Goal: Transaction & Acquisition: Purchase product/service

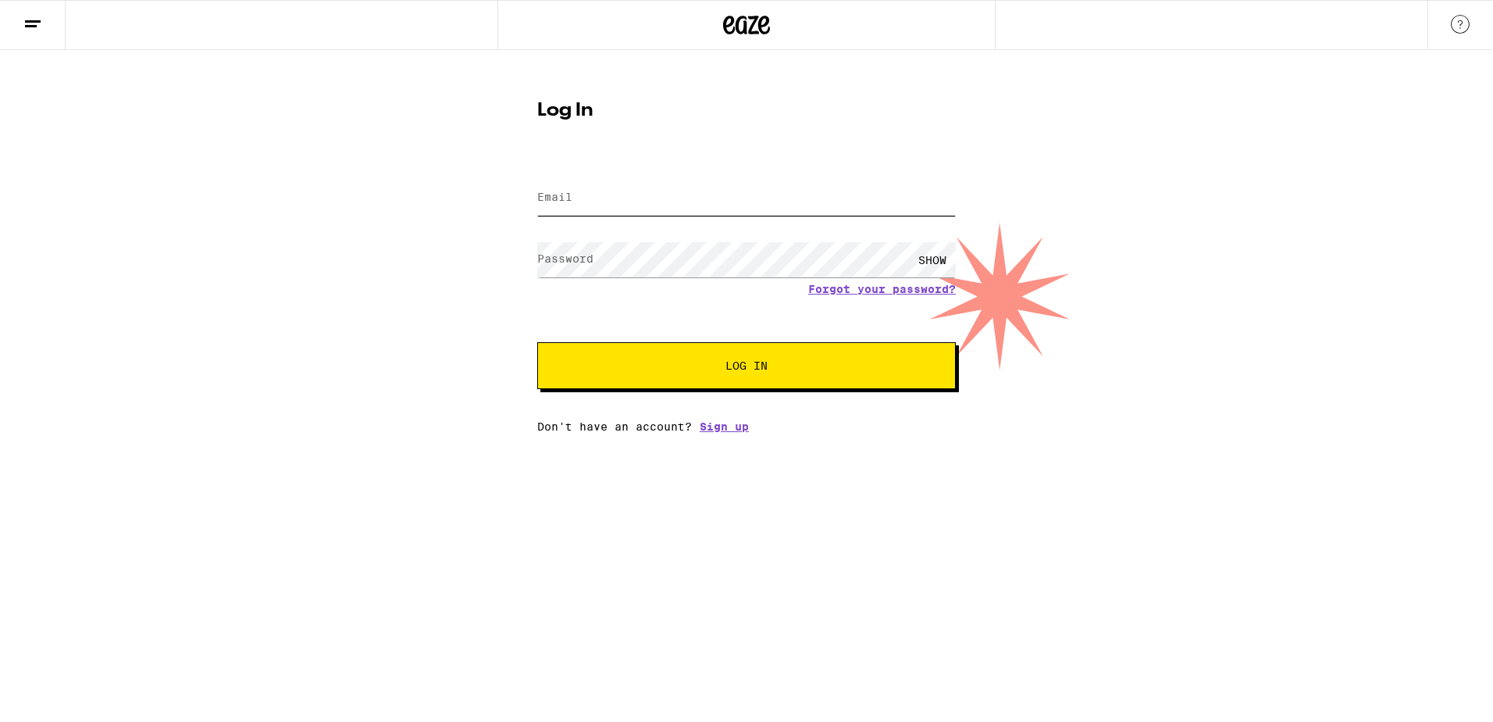
type input "[EMAIL_ADDRESS][DOMAIN_NAME]"
click at [772, 370] on span "Log In" at bounding box center [747, 365] width 292 height 11
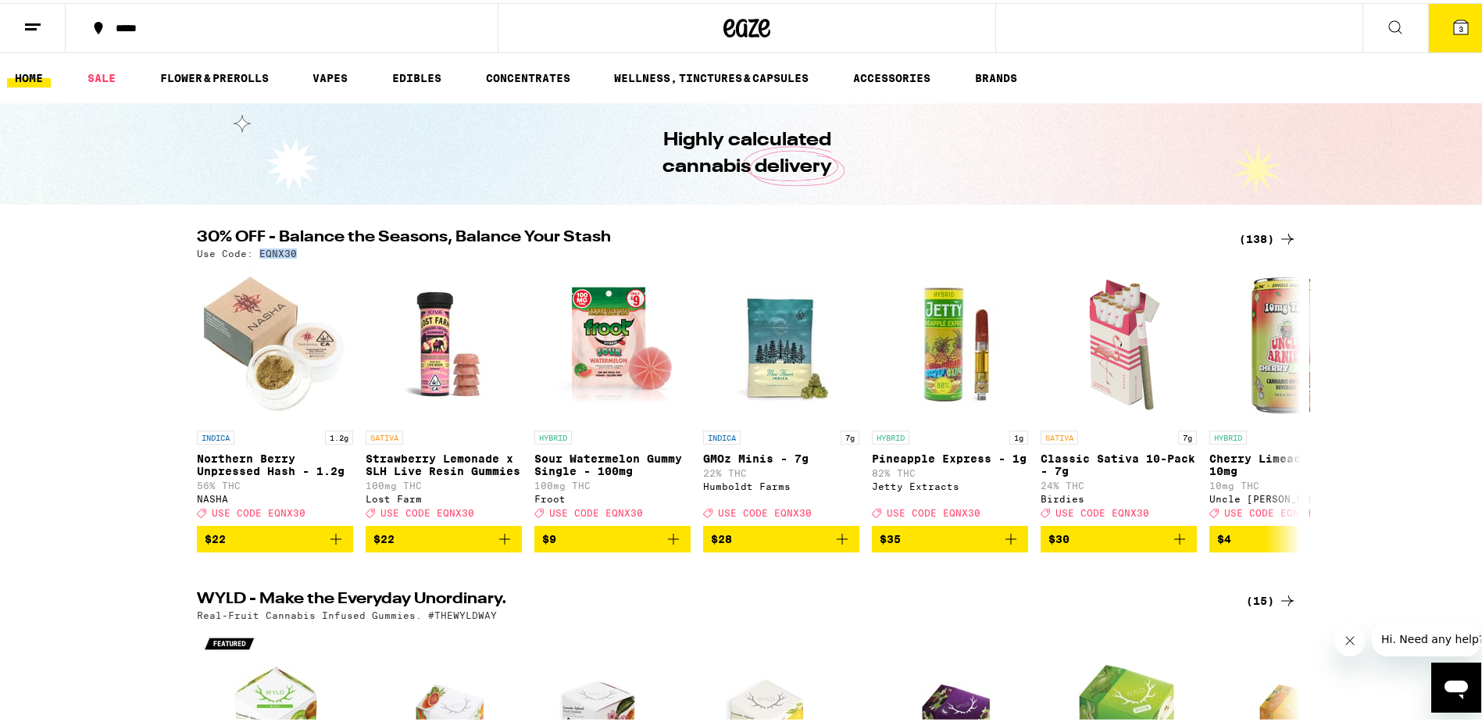
drag, startPoint x: 252, startPoint y: 250, endPoint x: 297, endPoint y: 253, distance: 45.4
click at [297, 253] on div "Use Code: EQNX30" at bounding box center [747, 250] width 1100 height 10
copy p "EQNX30"
click at [1281, 230] on icon at bounding box center [1287, 236] width 19 height 19
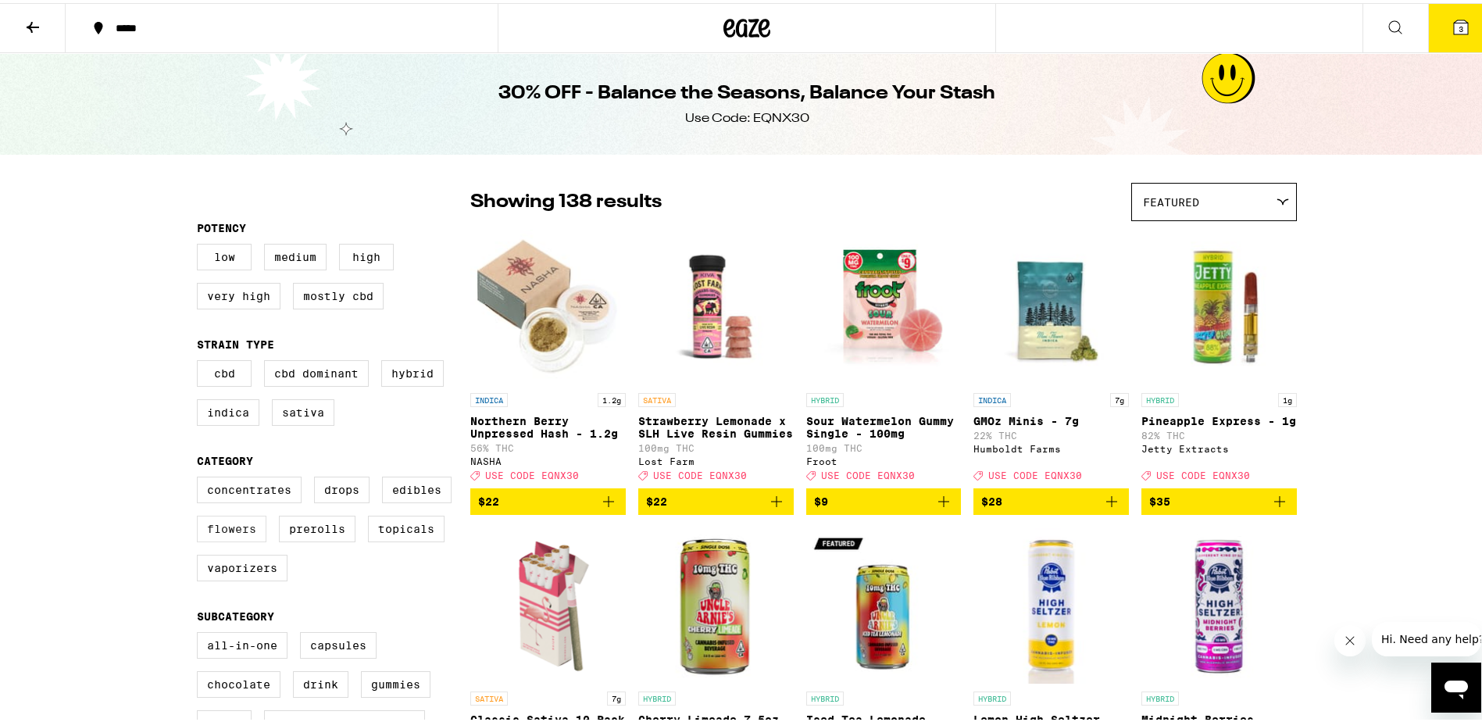
click at [216, 538] on label "Flowers" at bounding box center [232, 525] width 70 height 27
click at [201, 476] on input "Flowers" at bounding box center [200, 476] width 1 height 1
checkbox input "true"
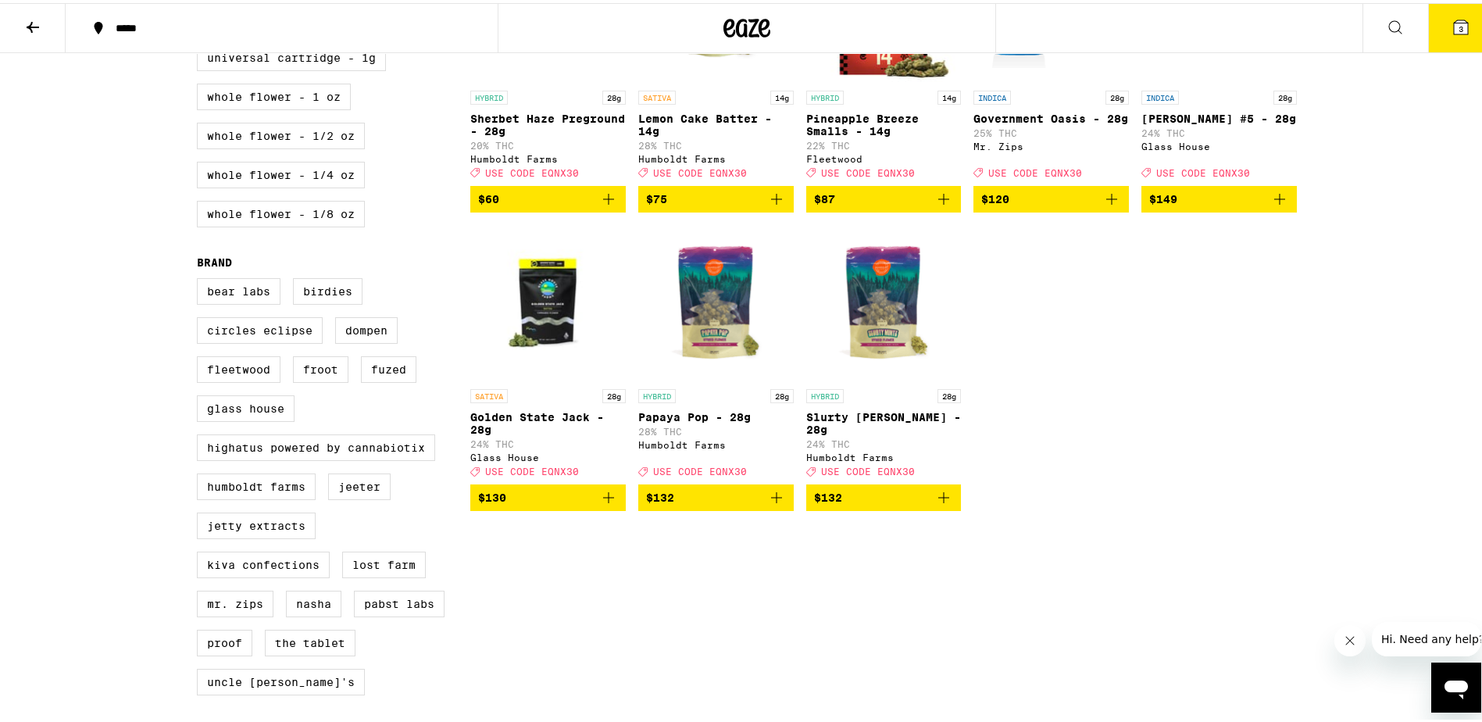
scroll to position [937, 0]
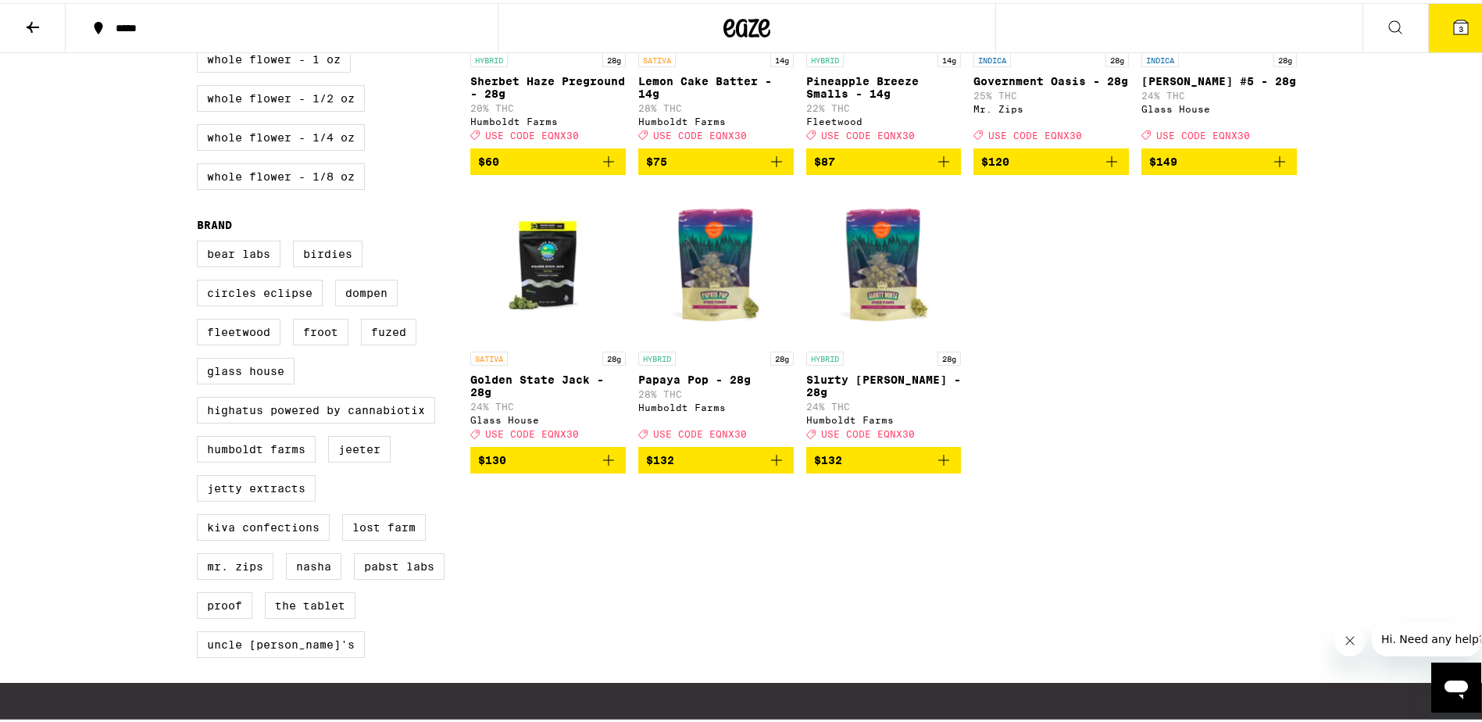
click at [772, 466] on icon "Add to bag" at bounding box center [776, 457] width 19 height 19
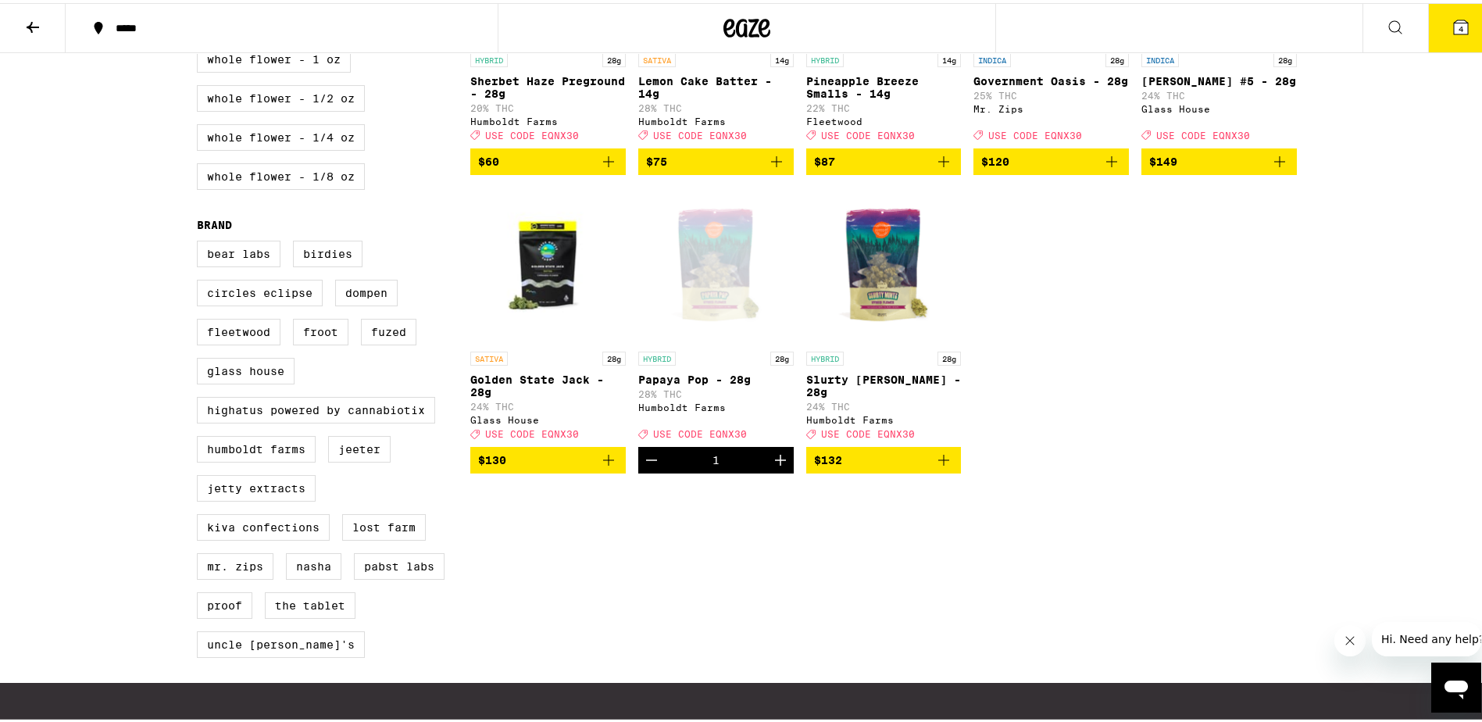
click at [1456, 27] on icon at bounding box center [1461, 24] width 14 height 14
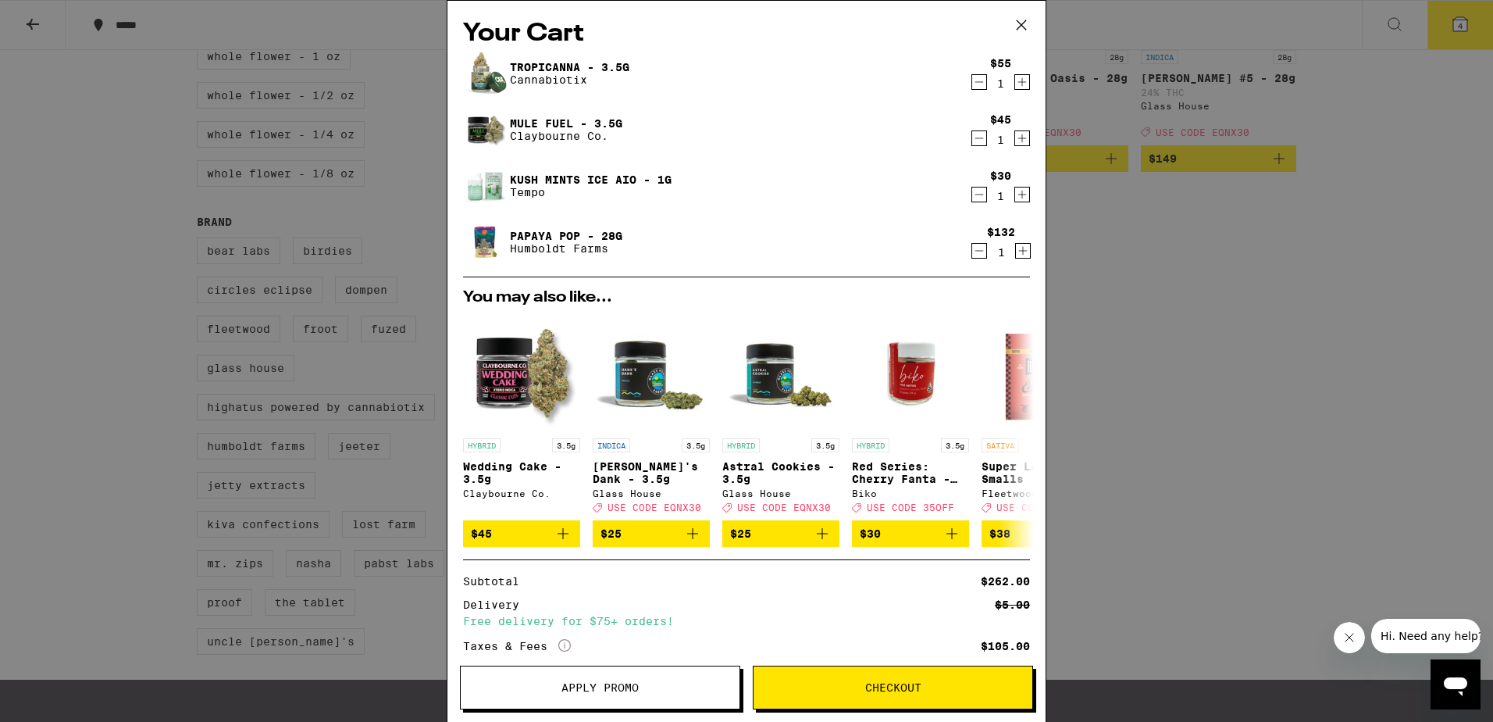
click at [972, 81] on icon "Decrement" at bounding box center [979, 82] width 14 height 19
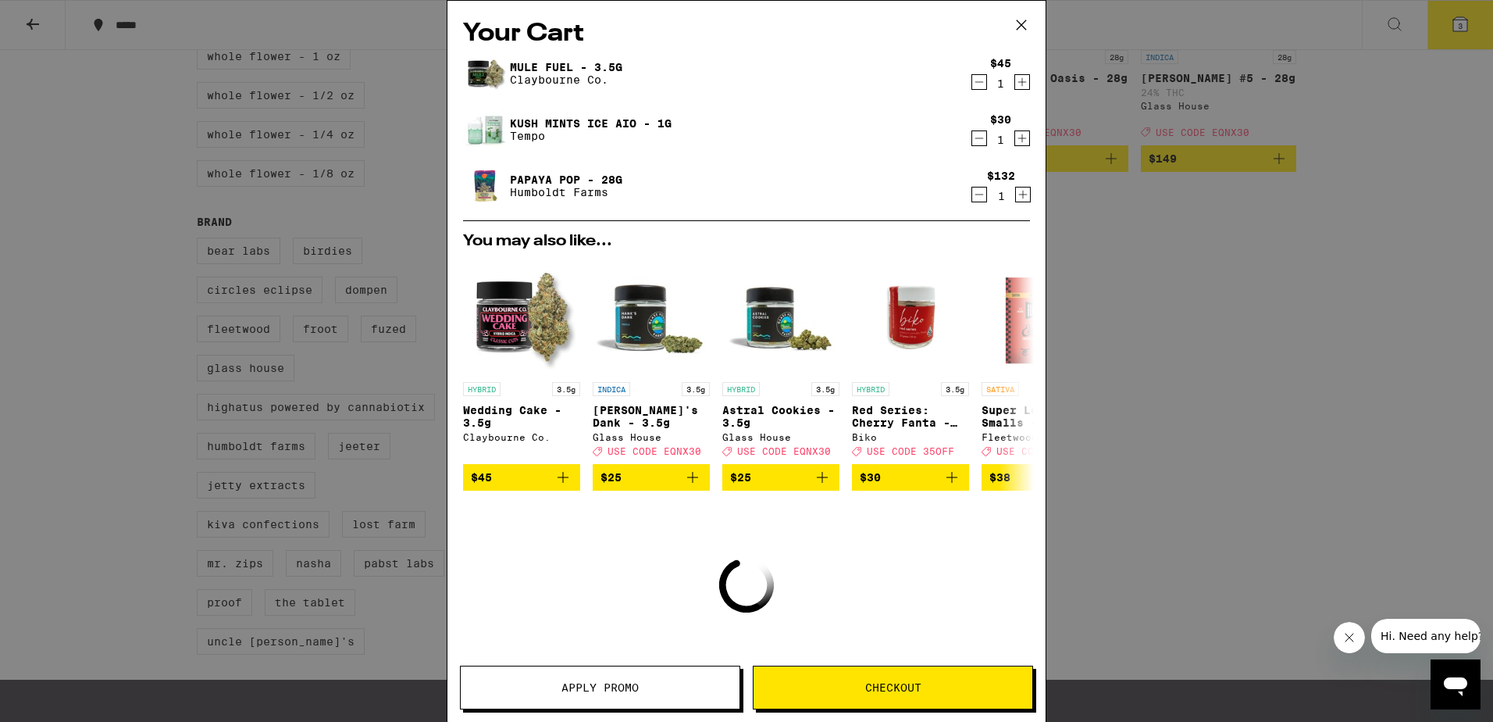
click at [972, 83] on icon "Decrement" at bounding box center [979, 82] width 14 height 19
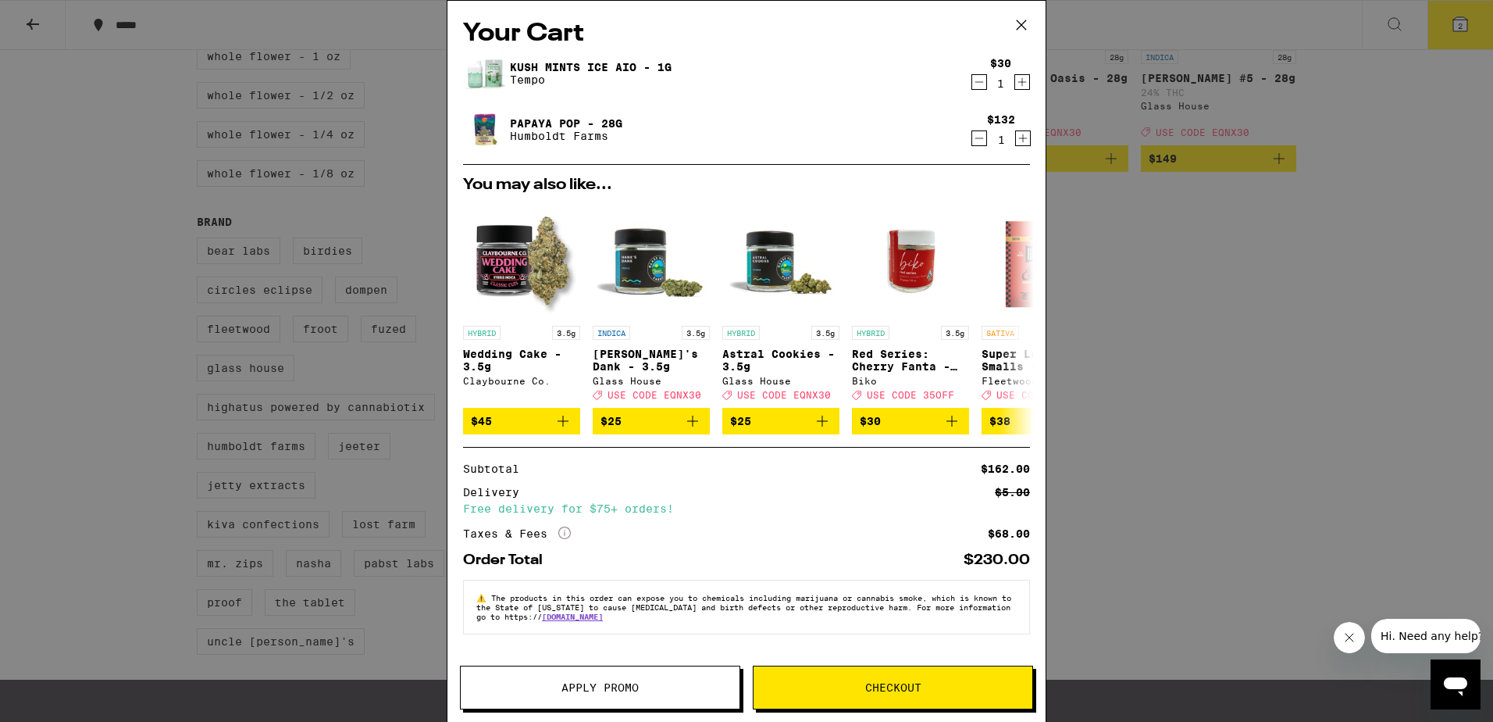
click at [979, 80] on icon "Decrement" at bounding box center [979, 82] width 14 height 19
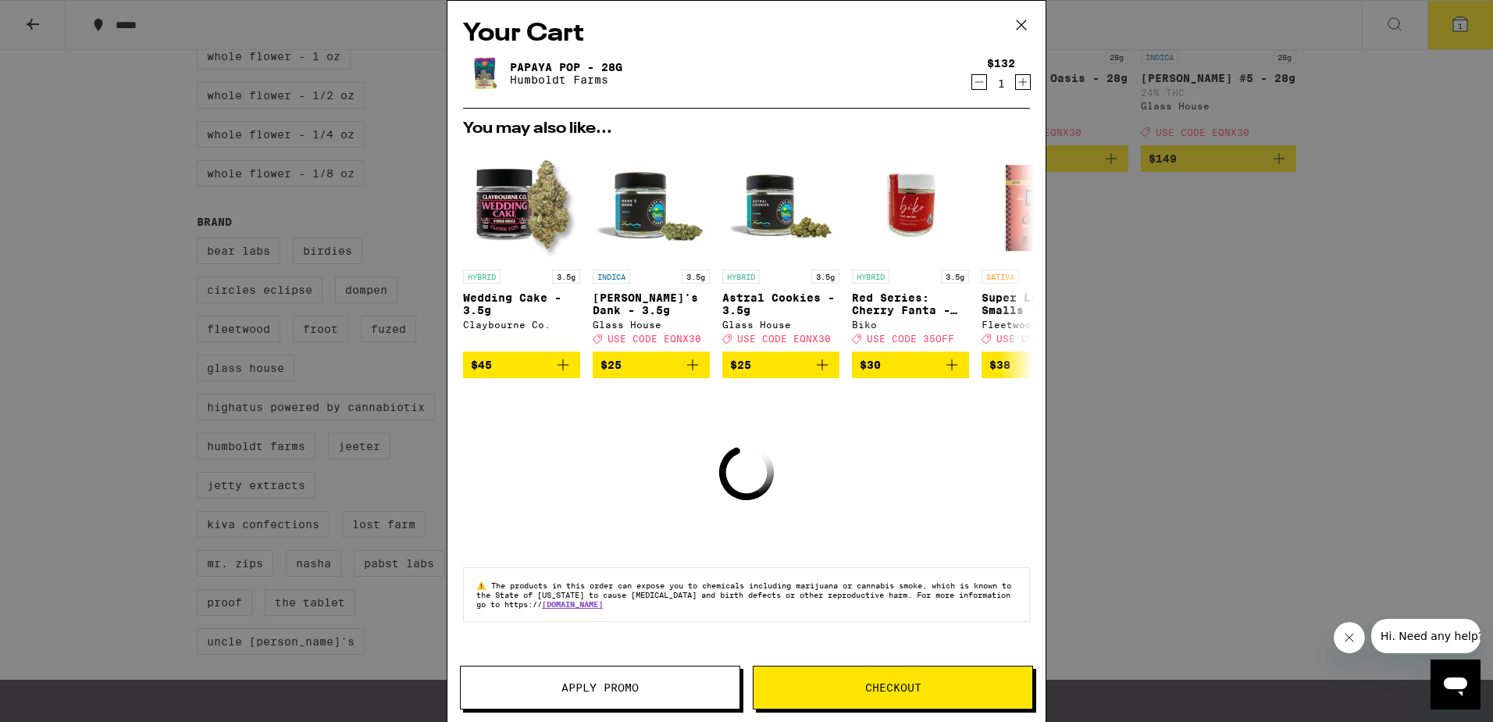
click at [979, 79] on icon "Decrement" at bounding box center [979, 82] width 14 height 19
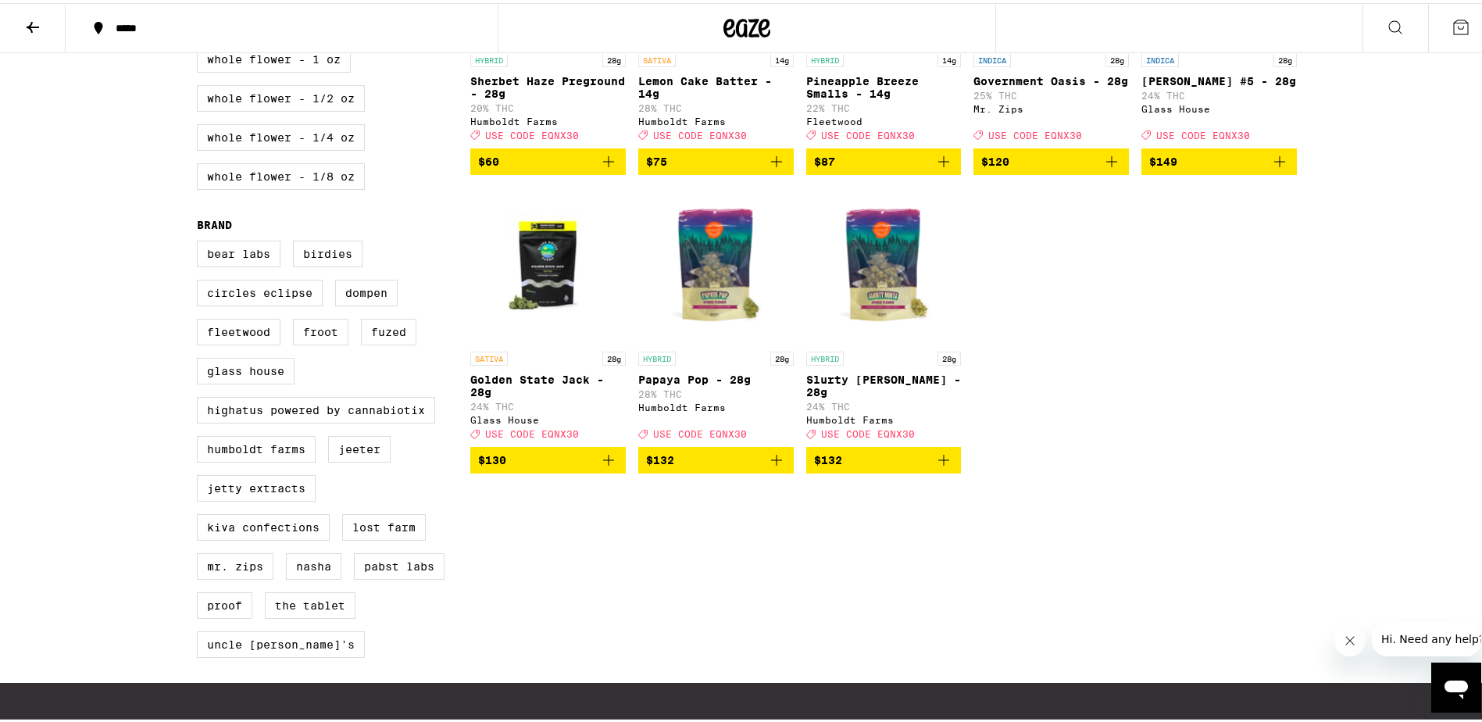
click at [769, 466] on icon "Add to bag" at bounding box center [776, 457] width 19 height 19
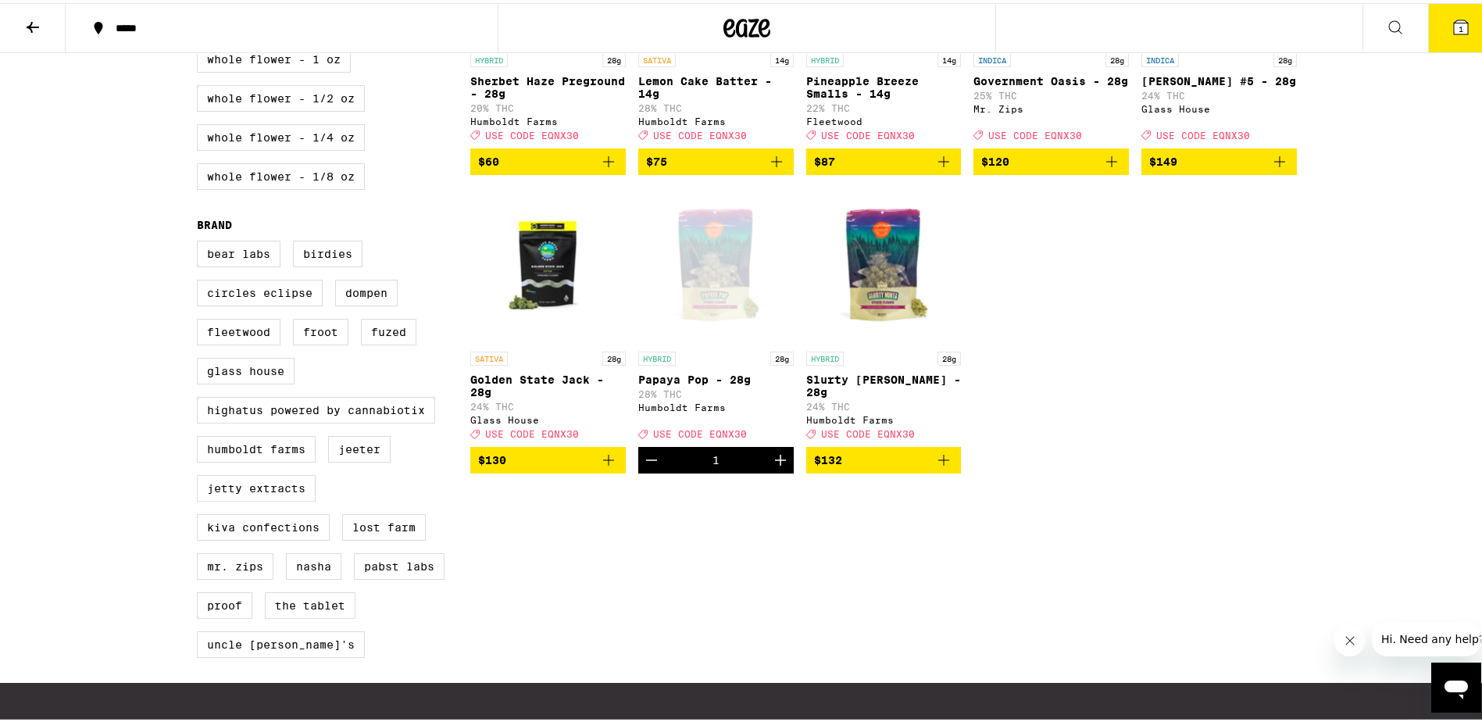
click at [1433, 27] on button "1" at bounding box center [1461, 25] width 66 height 48
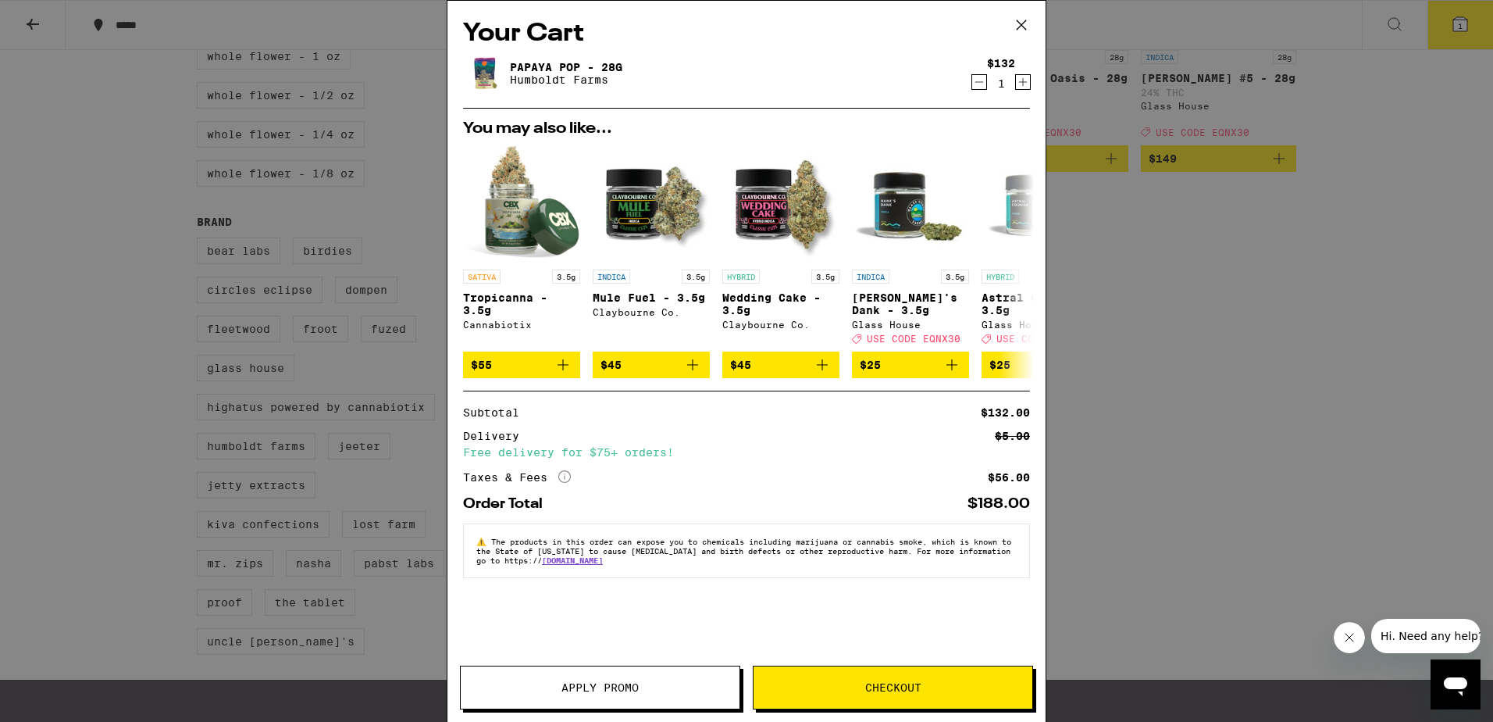
click at [605, 683] on span "Apply Promo" at bounding box center [600, 687] width 77 height 11
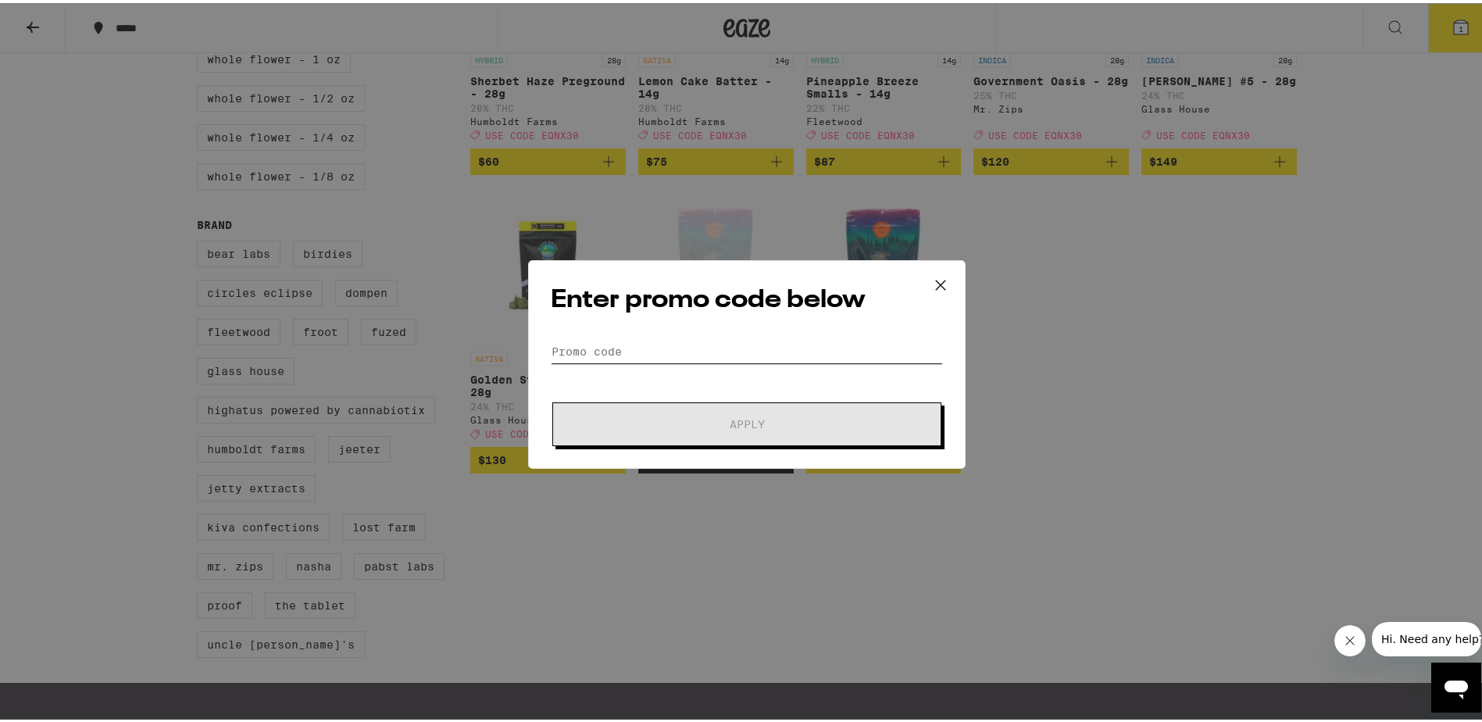
paste input "EQNX30"
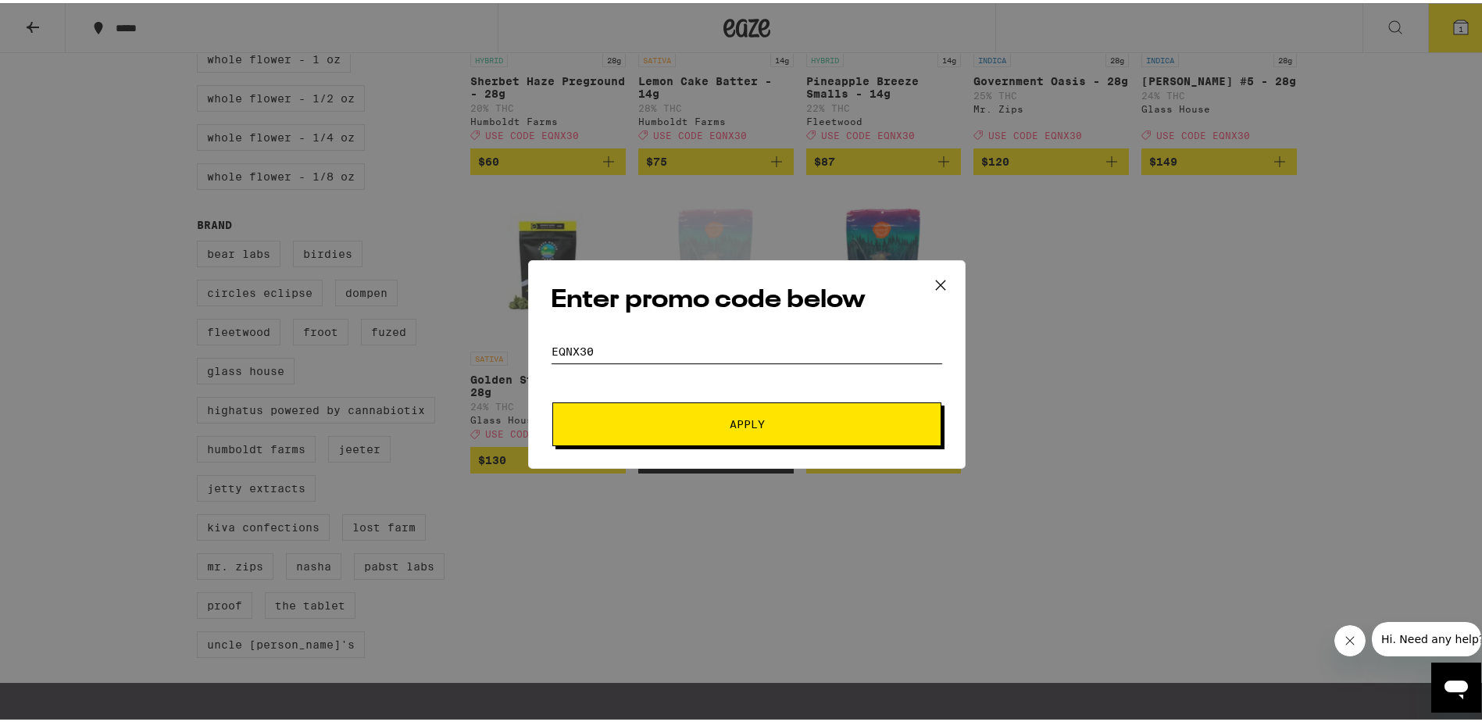
type input "EQNX30"
click at [733, 412] on button "Apply" at bounding box center [746, 421] width 389 height 44
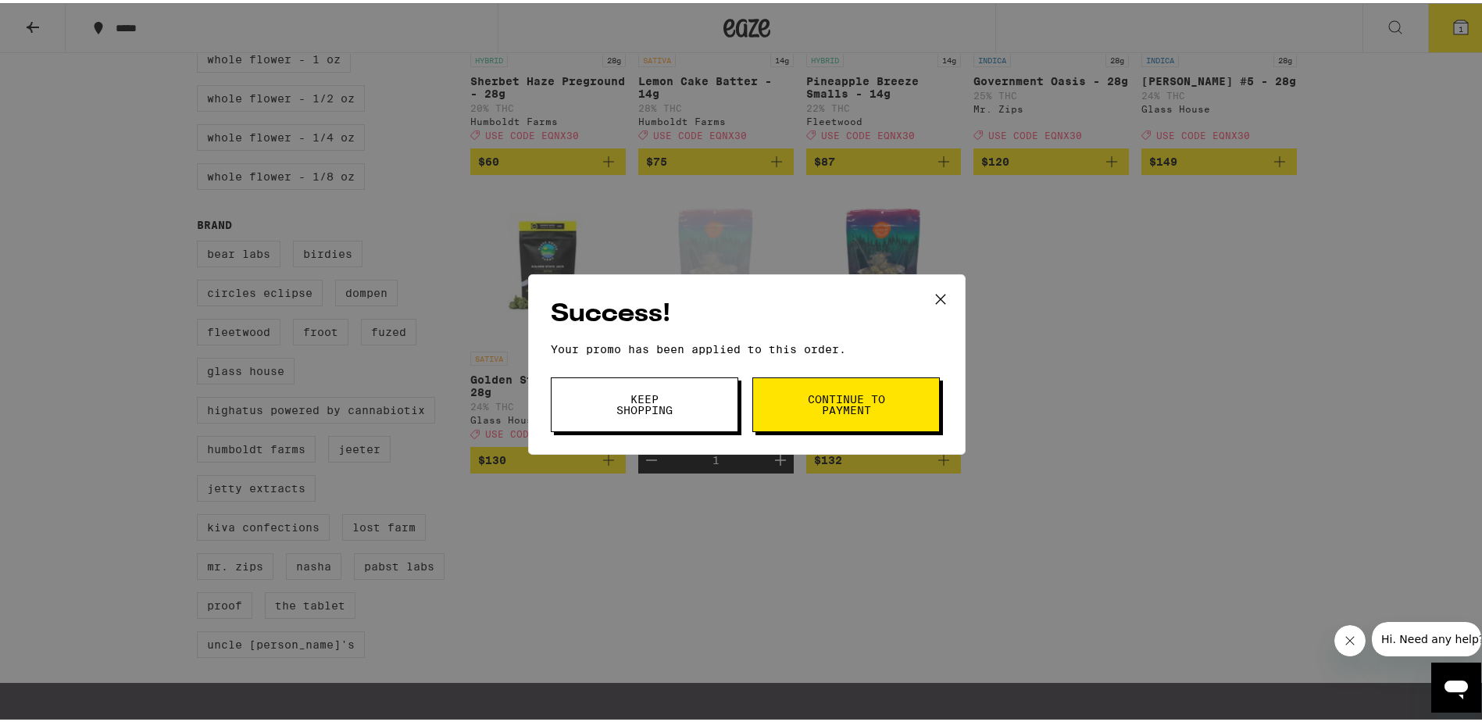
click at [870, 394] on span "Continue to payment" at bounding box center [846, 402] width 80 height 22
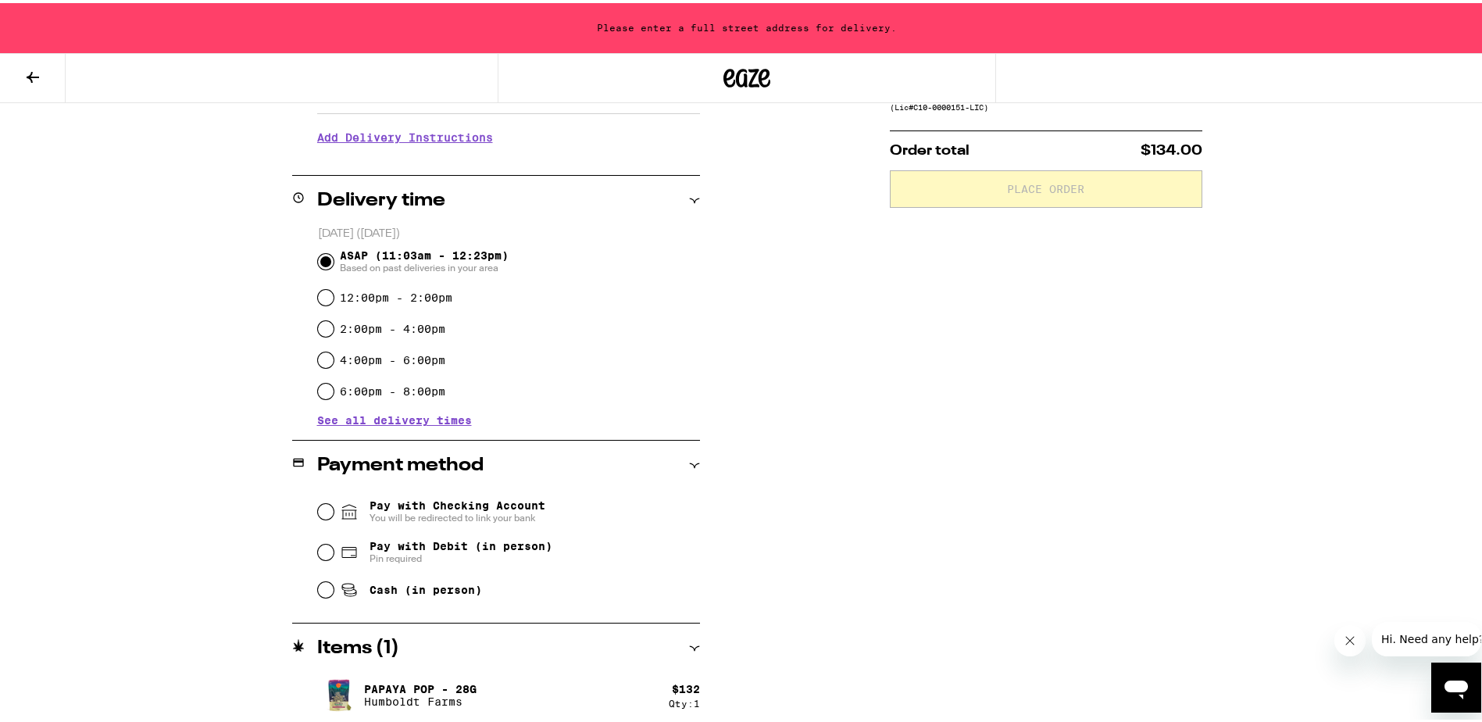
scroll to position [318, 0]
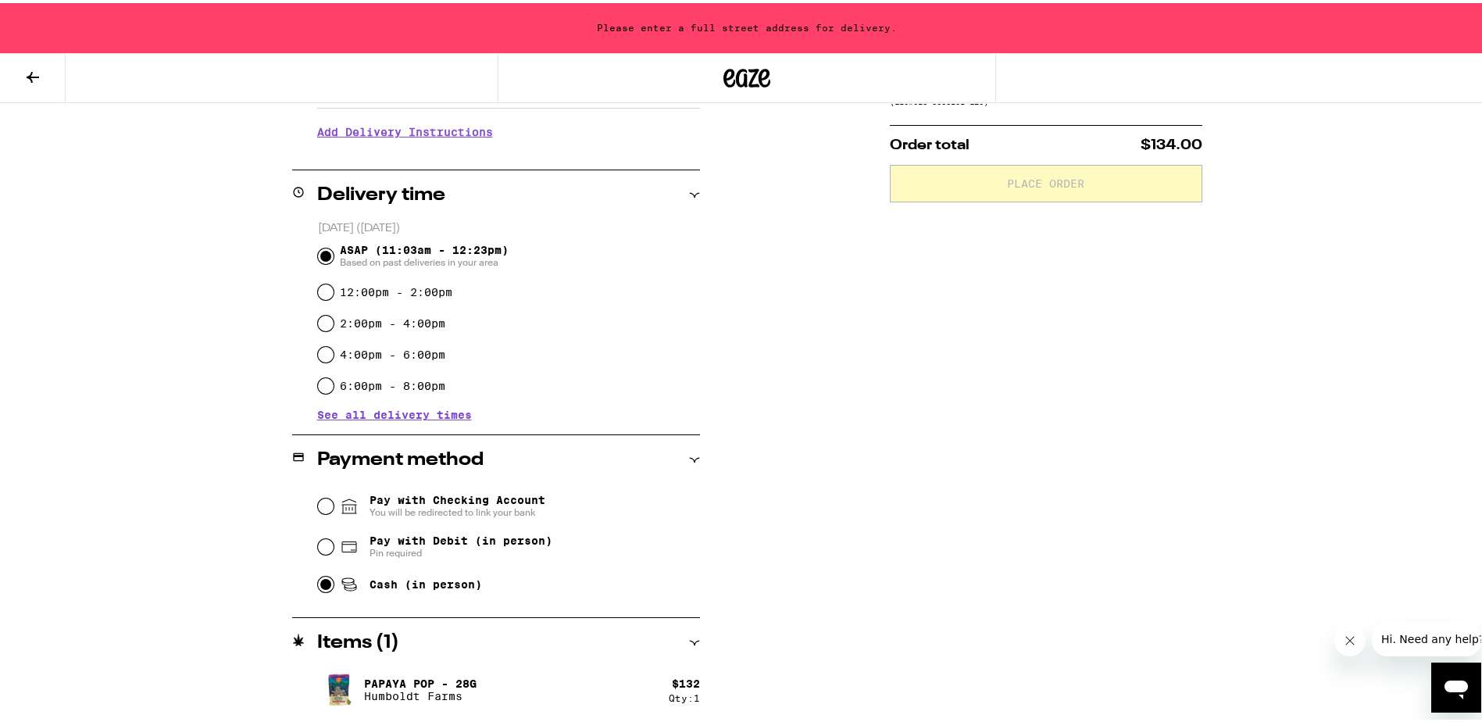
click at [319, 580] on input "Cash (in person)" at bounding box center [326, 581] width 16 height 16
radio input "true"
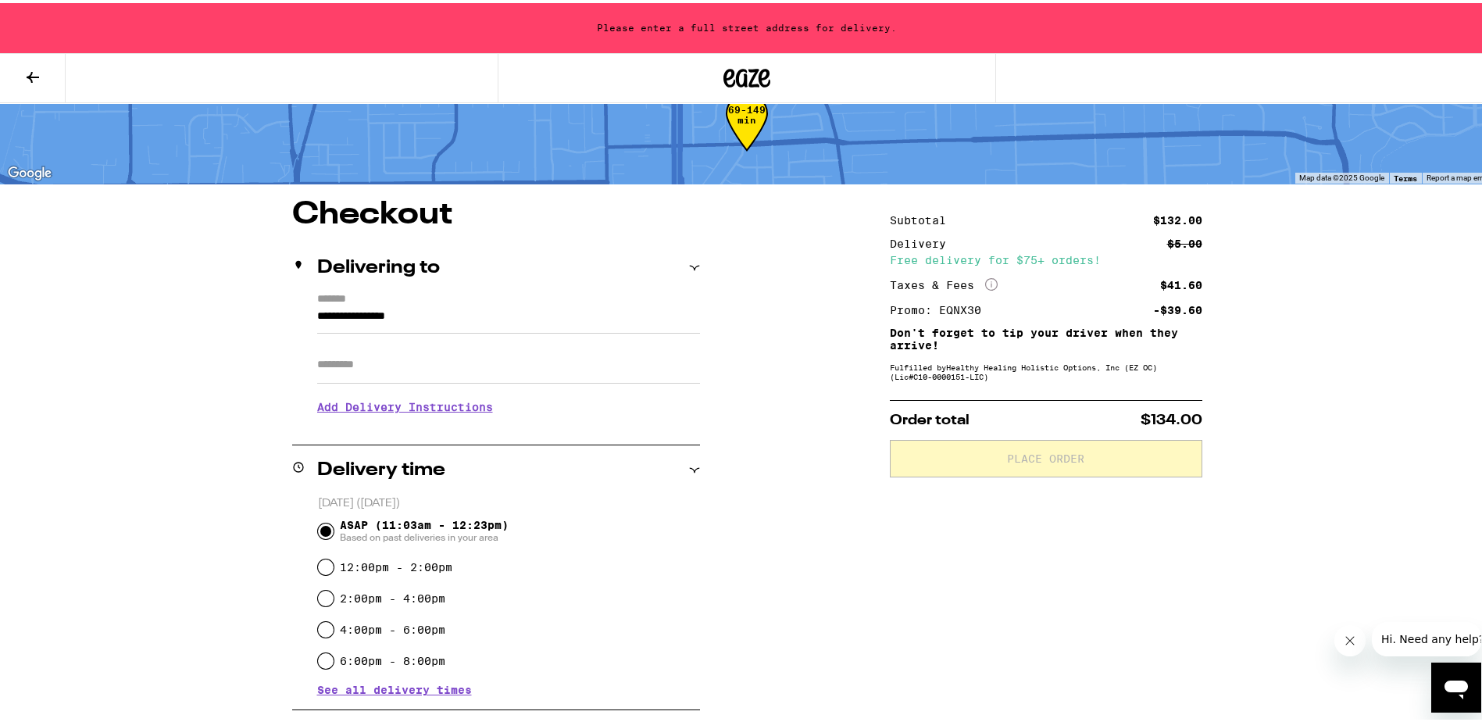
scroll to position [0, 0]
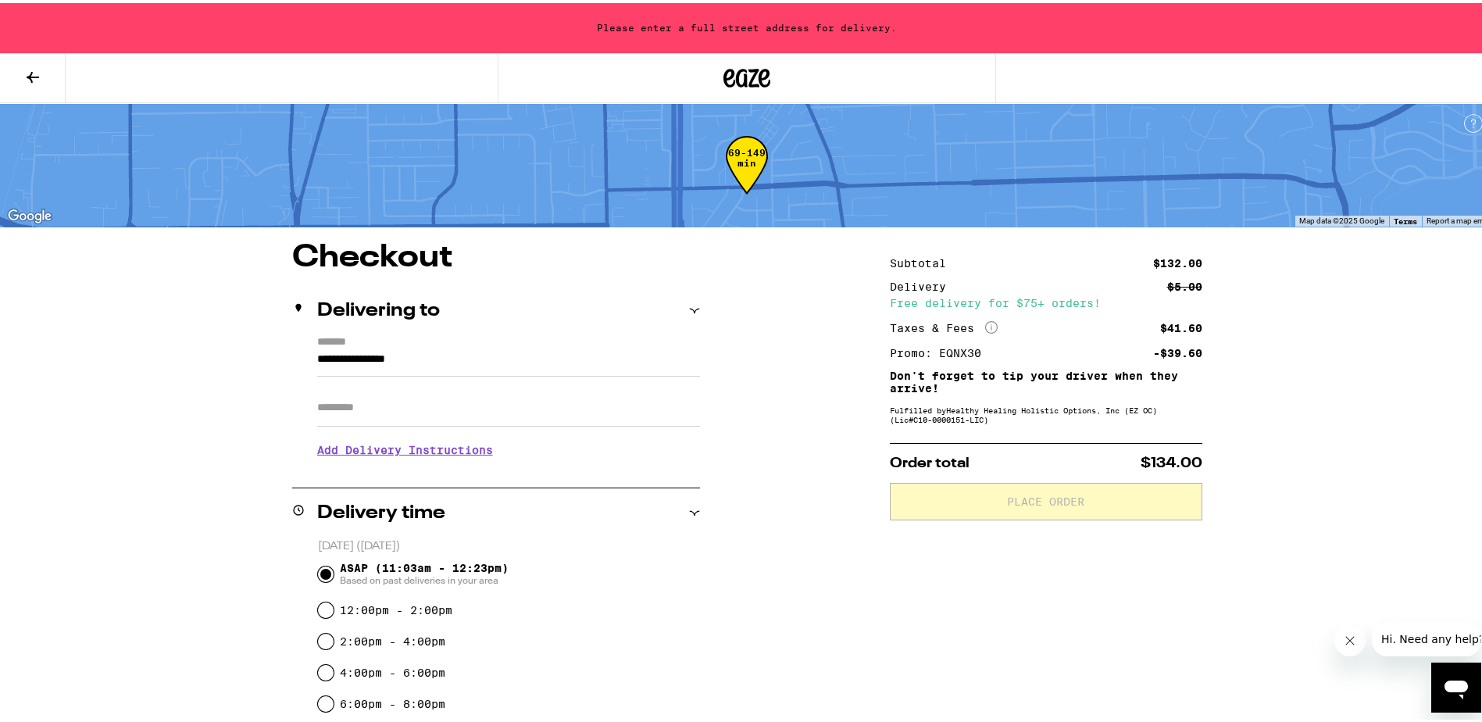
click at [442, 351] on input "**********" at bounding box center [508, 360] width 383 height 27
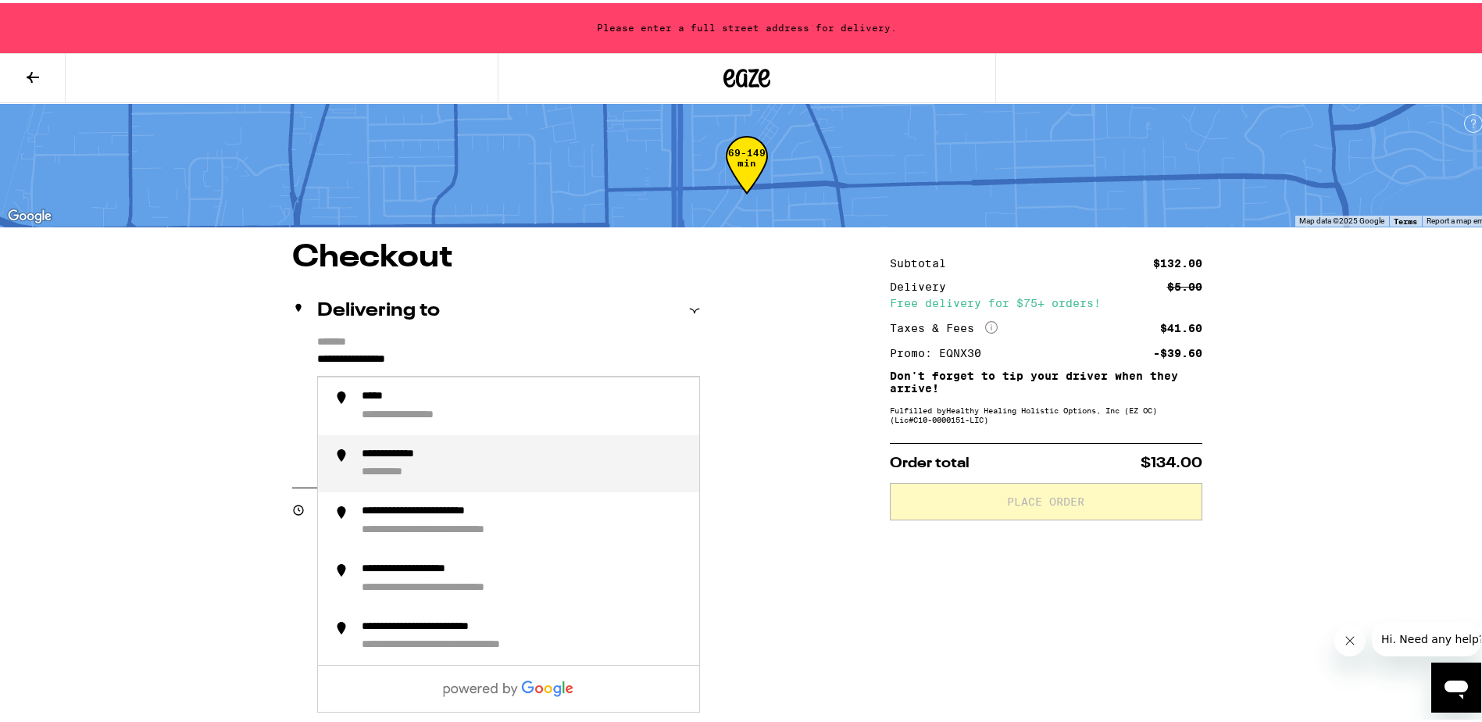
click at [402, 458] on div "**********" at bounding box center [408, 451] width 92 height 14
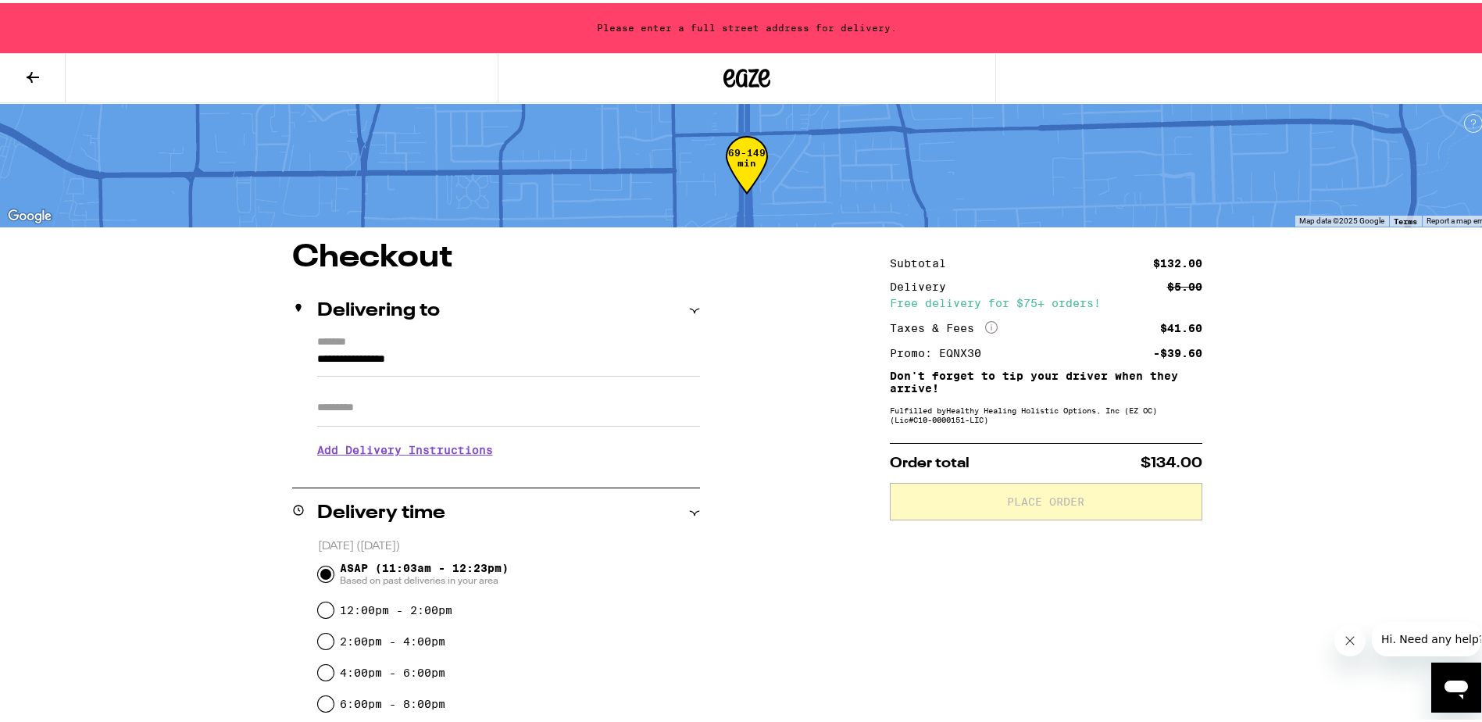
click at [460, 349] on input "**********" at bounding box center [508, 360] width 383 height 27
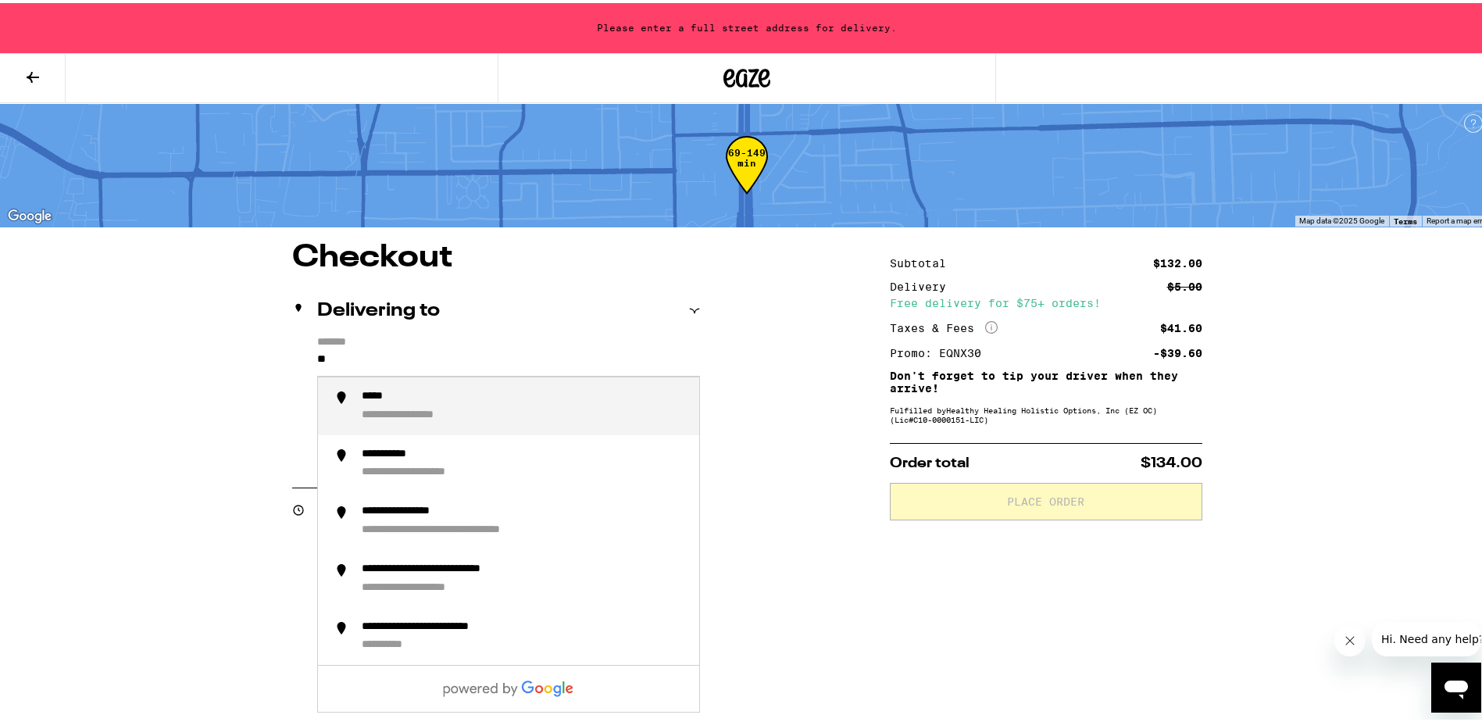
type input "*"
click at [485, 393] on div "**********" at bounding box center [464, 394] width 205 height 14
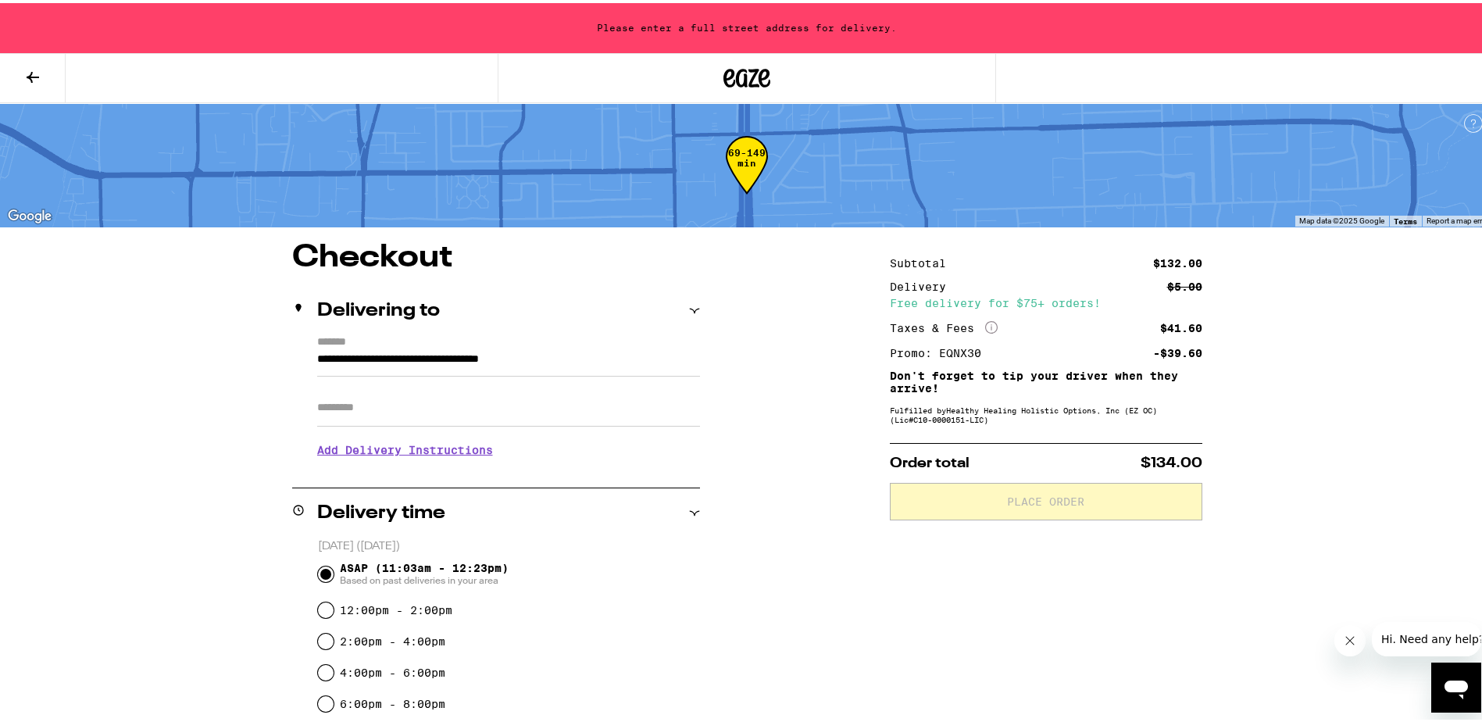
type input "**********"
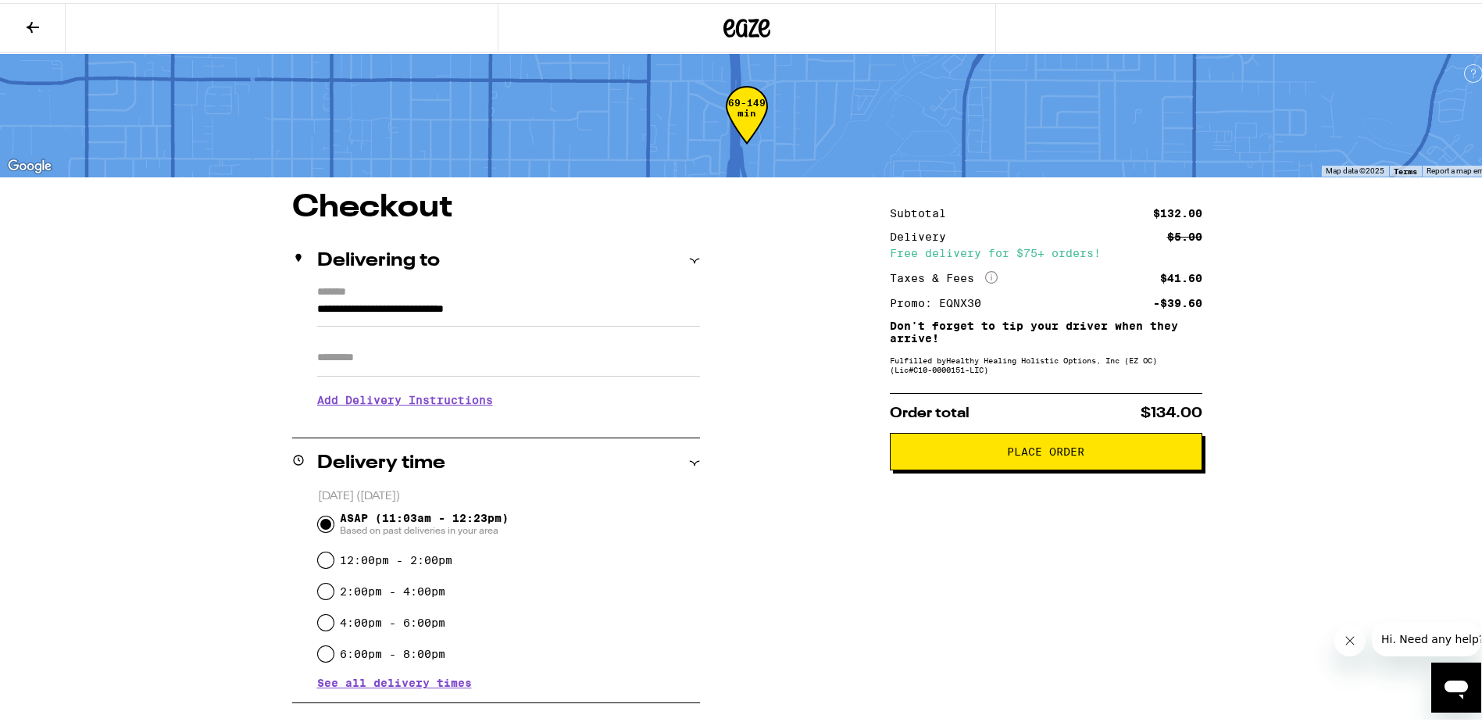
click at [1043, 448] on span "Place Order" at bounding box center [1045, 448] width 77 height 11
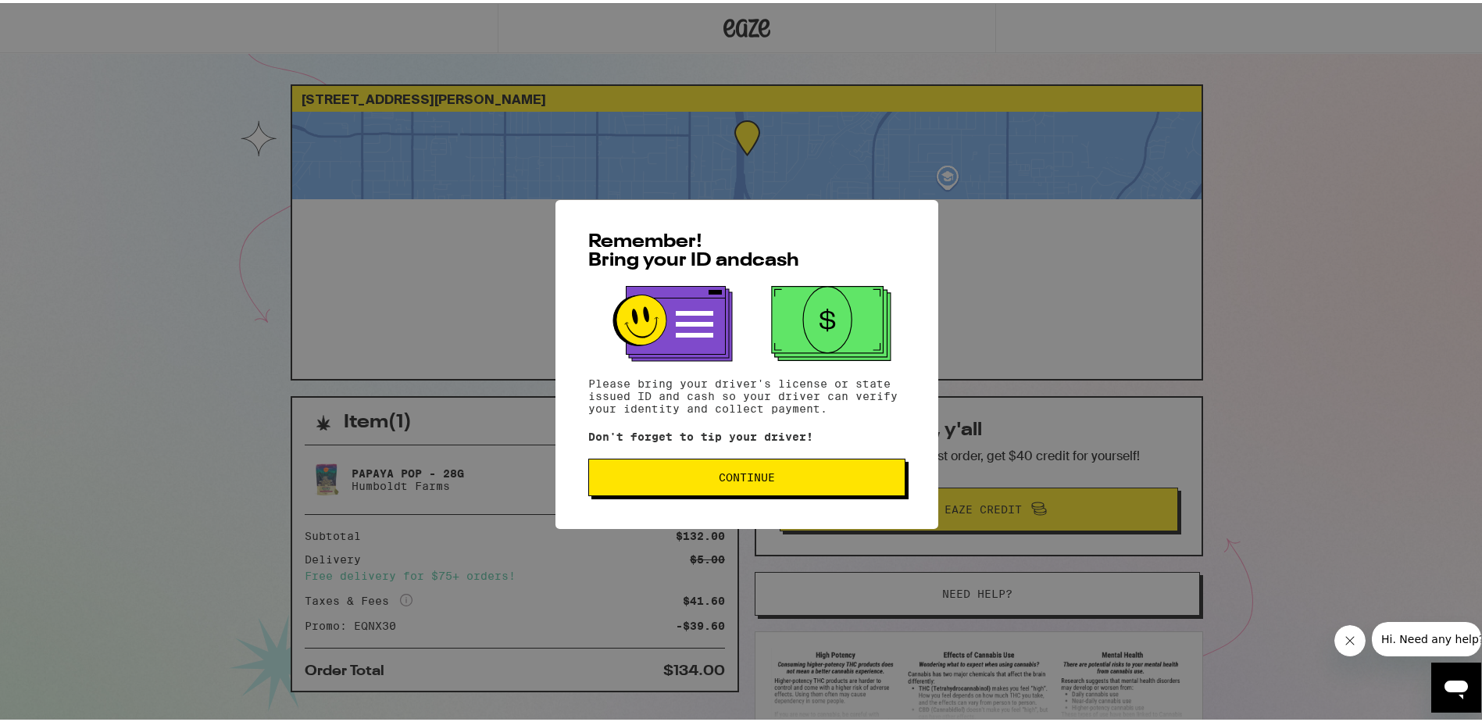
click at [734, 477] on span "Continue" at bounding box center [747, 474] width 56 height 11
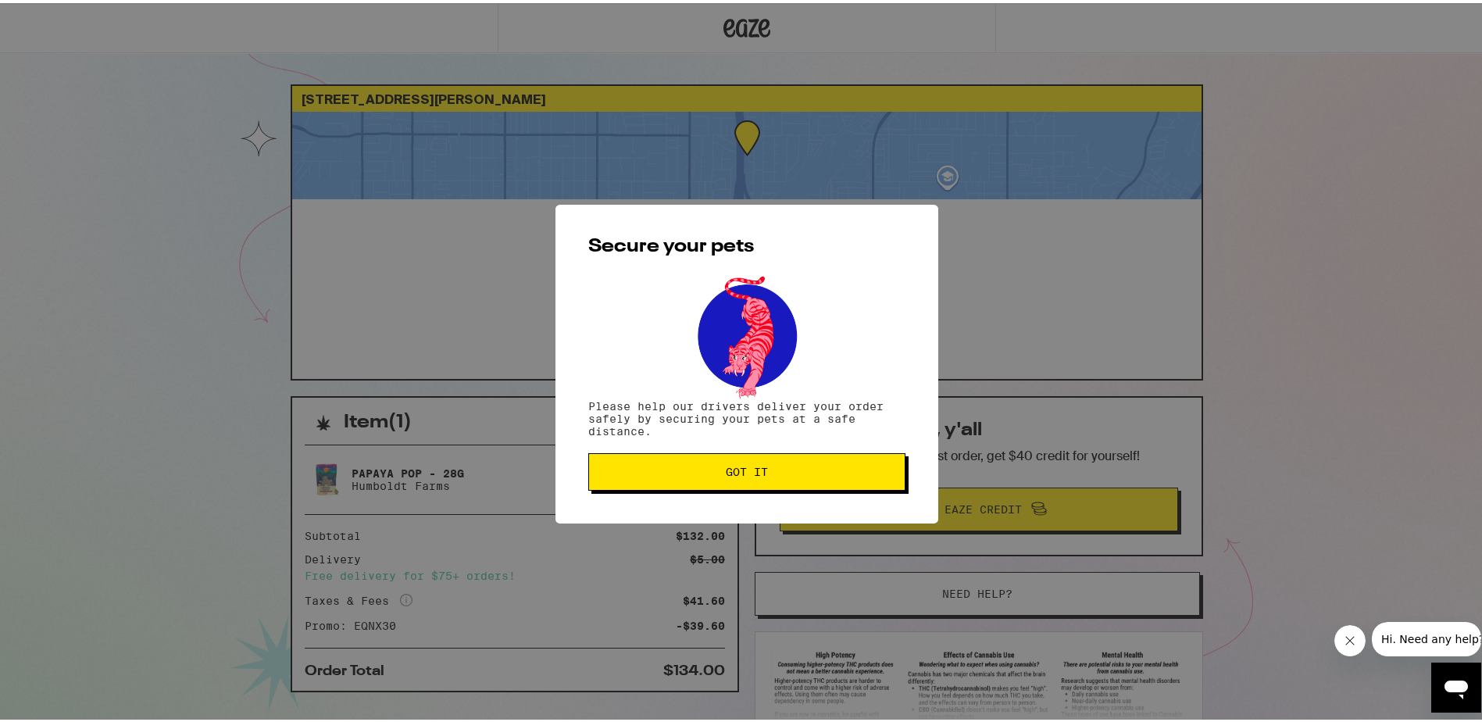
click at [734, 474] on span "Got it" at bounding box center [747, 468] width 42 height 11
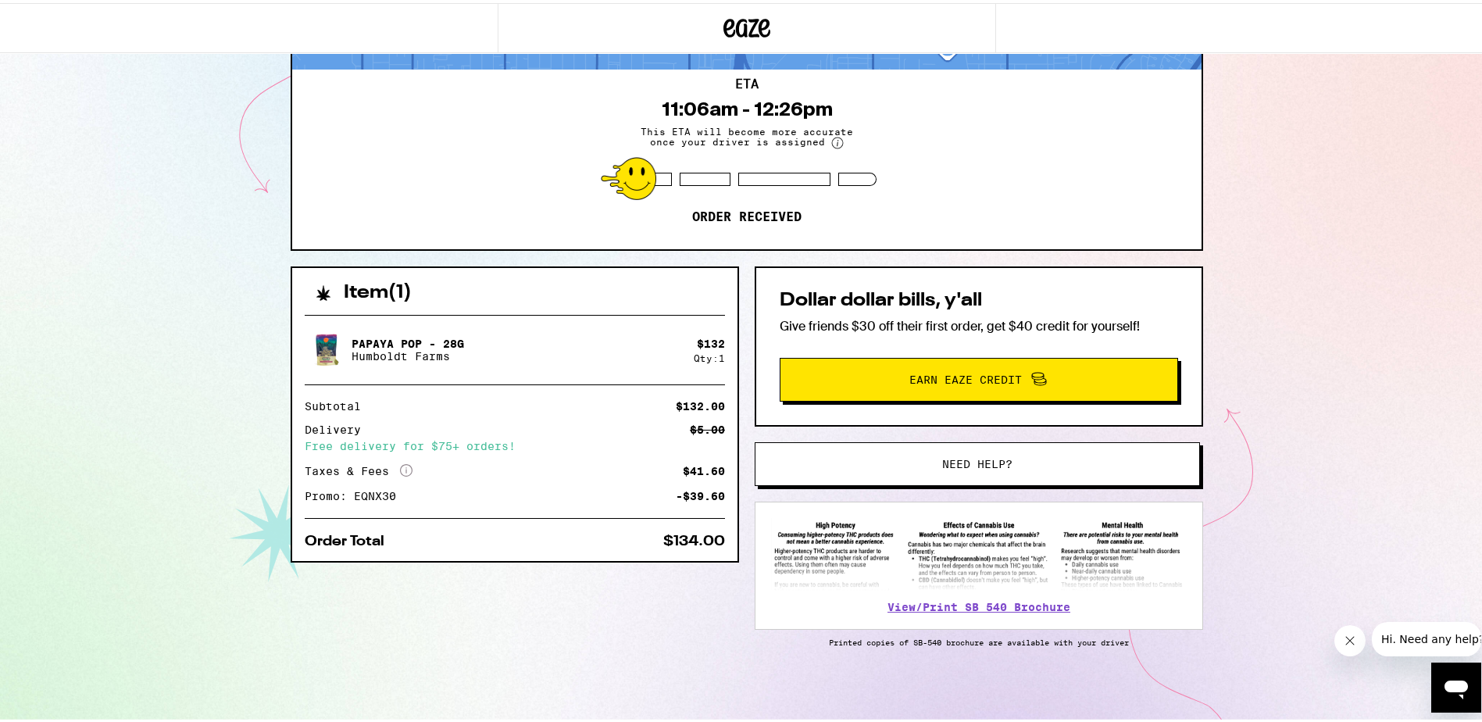
scroll to position [133, 0]
